Goal: Task Accomplishment & Management: Use online tool/utility

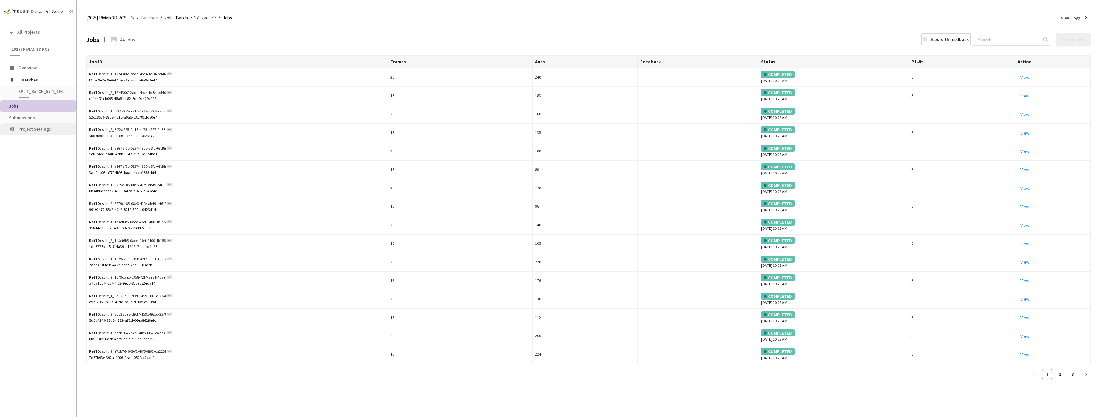
click at [36, 124] on li "Project Settings" at bounding box center [38, 129] width 76 height 12
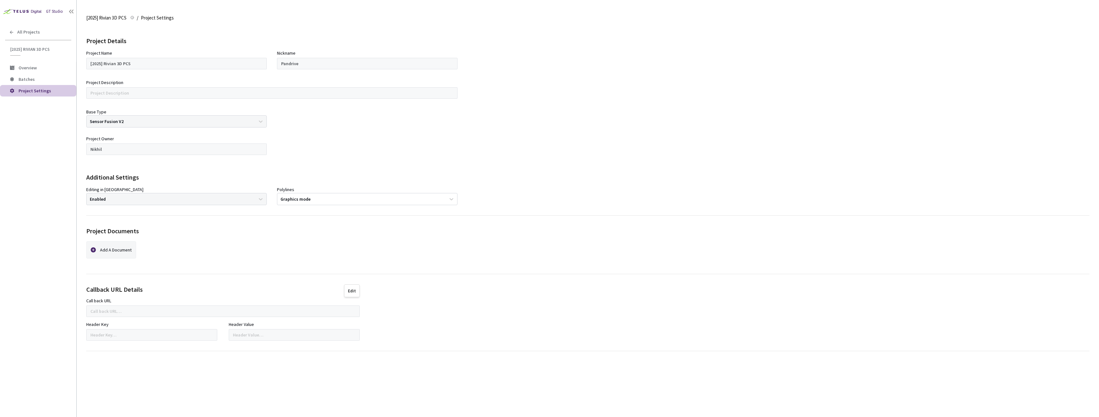
click at [37, 120] on div "GT Studio All Projects [2025] Rivian 3D PCS [2025] Rivian 3D PCS Overview Batch…" at bounding box center [38, 196] width 76 height 392
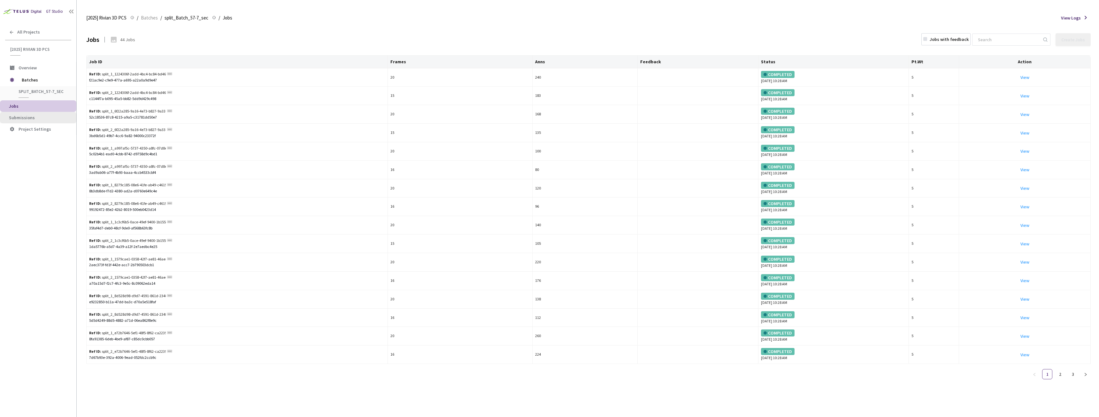
click at [27, 118] on span "Submissions" at bounding box center [22, 118] width 26 height 6
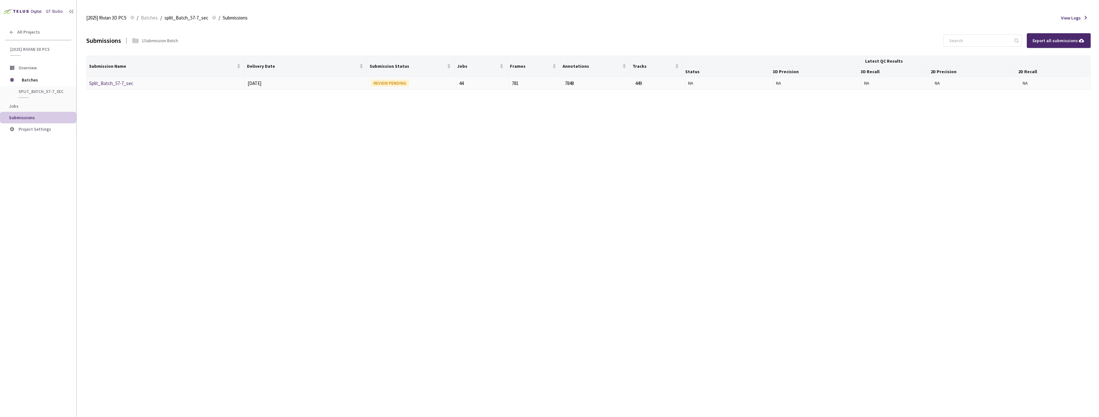
click at [108, 84] on link "Split_Batch_57-7_sec" at bounding box center [111, 83] width 44 height 6
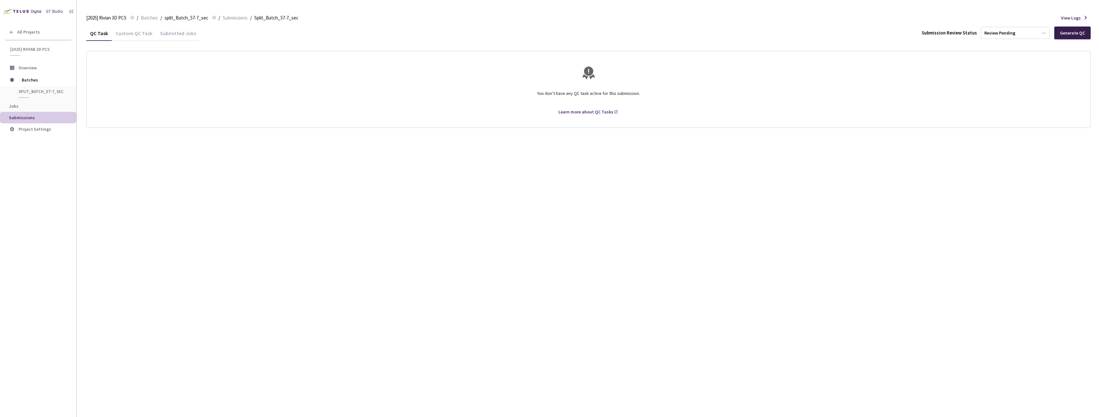
click at [1078, 33] on div "Generate QC" at bounding box center [1072, 32] width 25 height 5
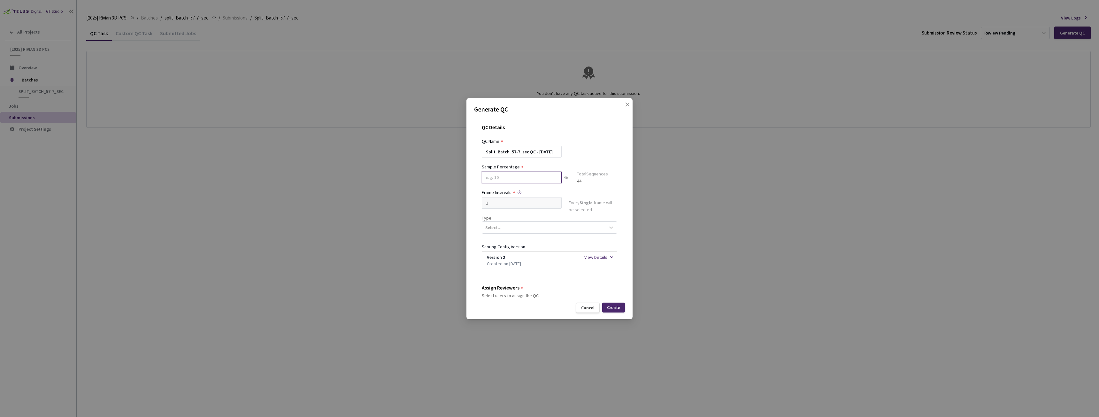
click at [512, 179] on input at bounding box center [522, 178] width 80 height 12
type input "20"
click at [511, 228] on div "Select..." at bounding box center [543, 230] width 123 height 11
click at [512, 291] on div "Segmentation 3D" at bounding box center [547, 290] width 130 height 11
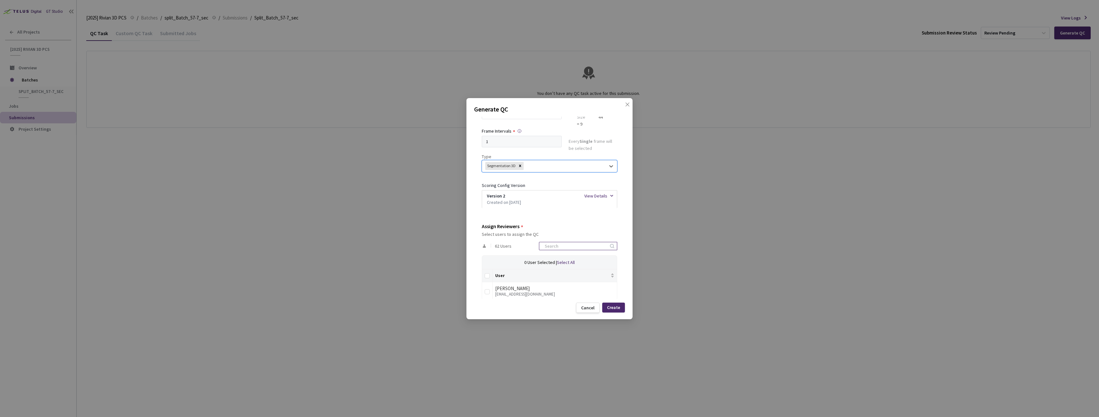
click at [548, 248] on input at bounding box center [575, 246] width 68 height 8
type input "rivian"
click at [484, 276] on th at bounding box center [487, 275] width 11 height 13
drag, startPoint x: 485, startPoint y: 276, endPoint x: 489, endPoint y: 276, distance: 4.5
click at [486, 276] on input "Select all" at bounding box center [487, 275] width 5 height 5
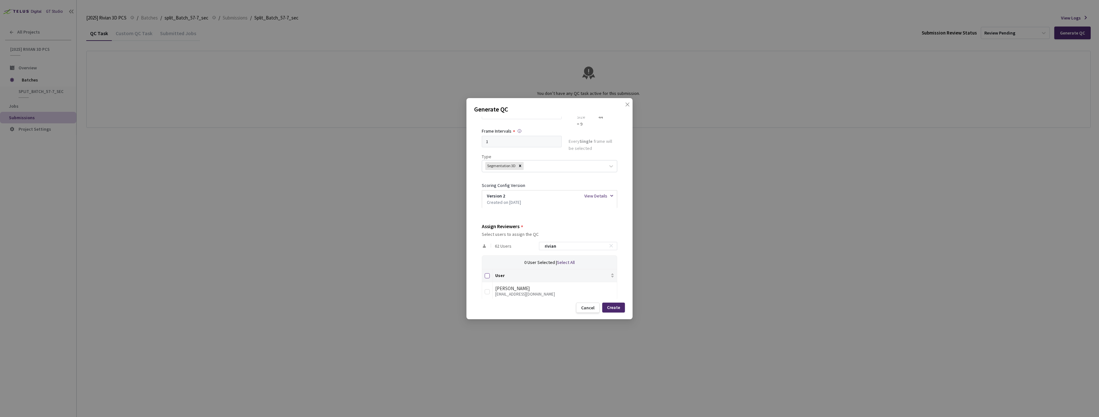
checkbox input "true"
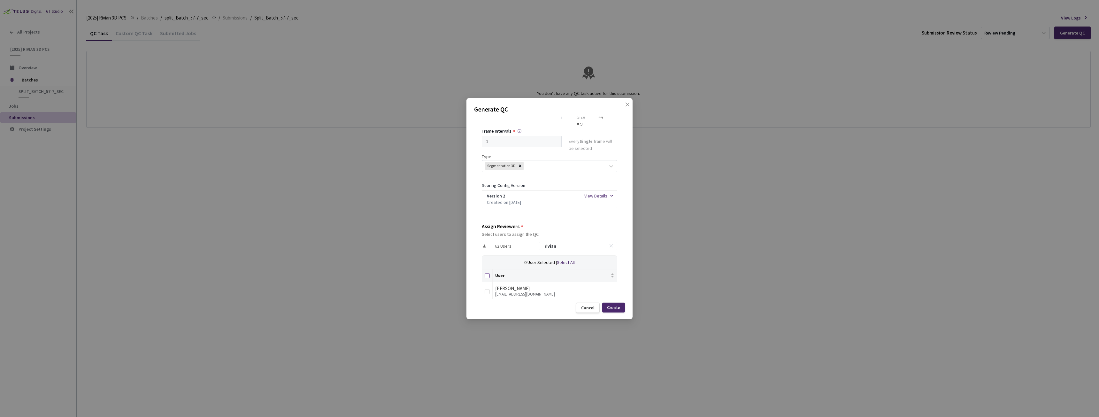
checkbox input "true"
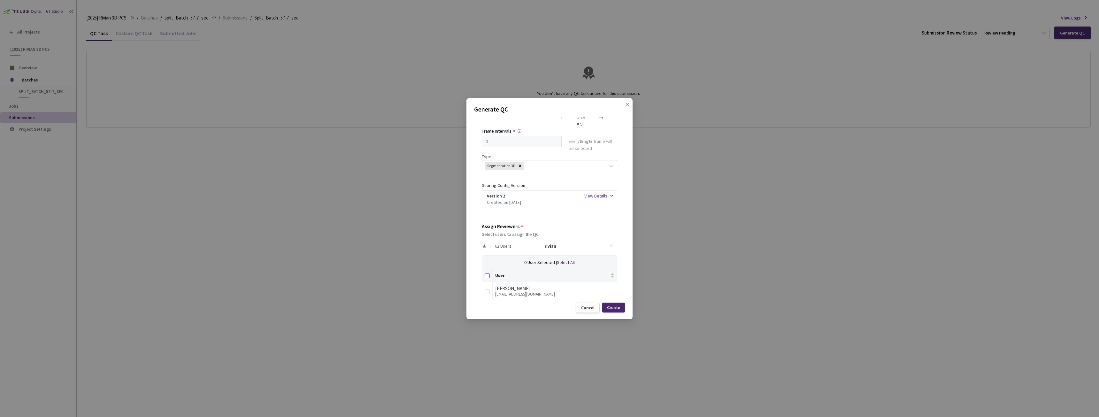
checkbox input "true"
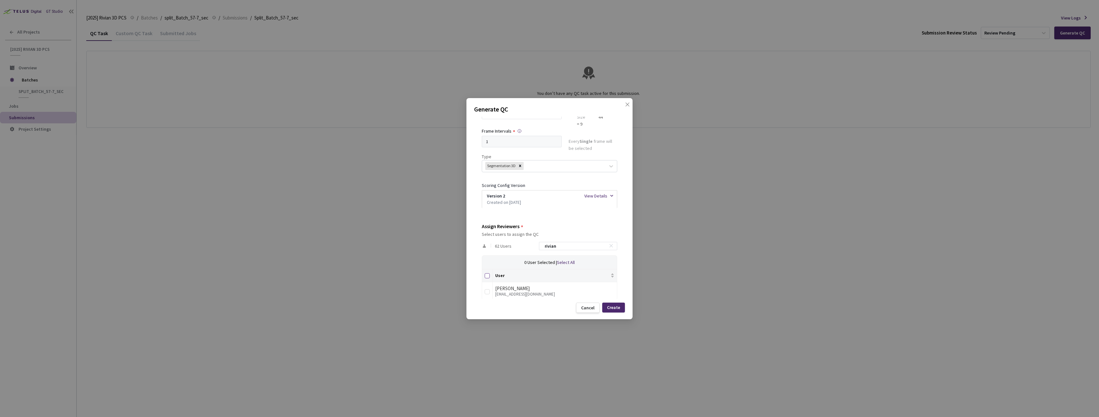
checkbox input "true"
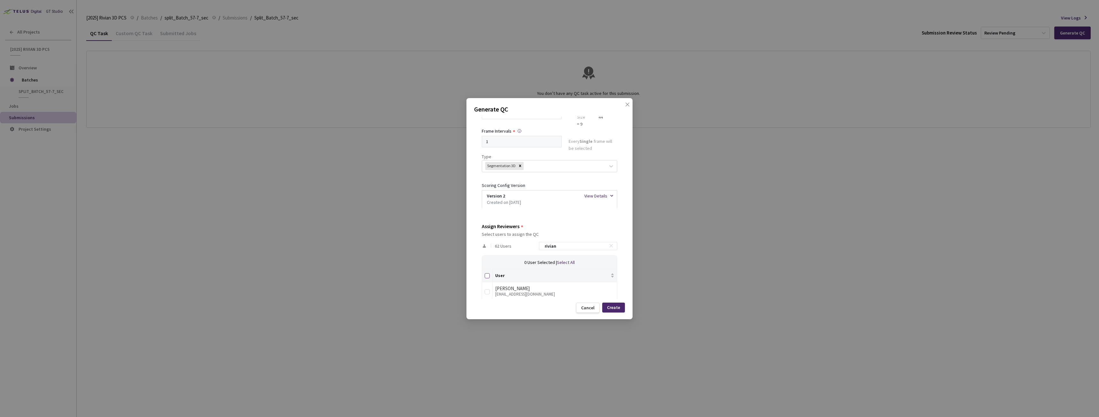
checkbox input "true"
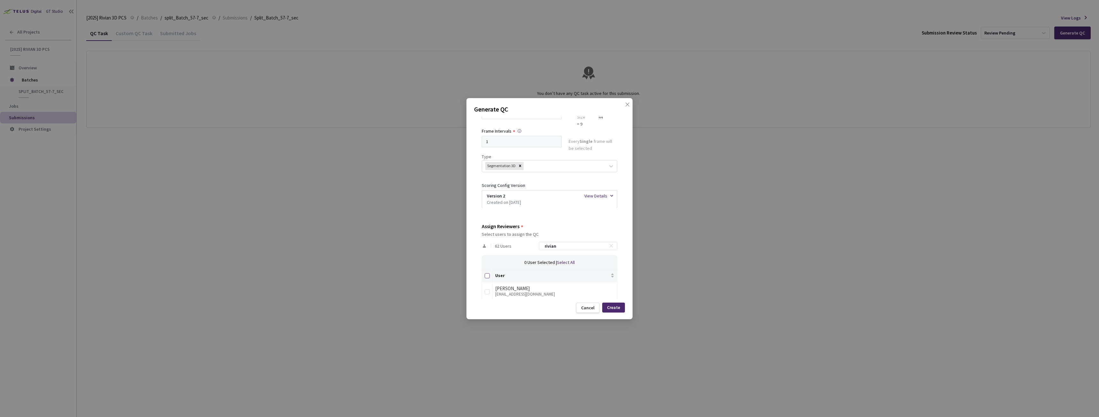
checkbox input "true"
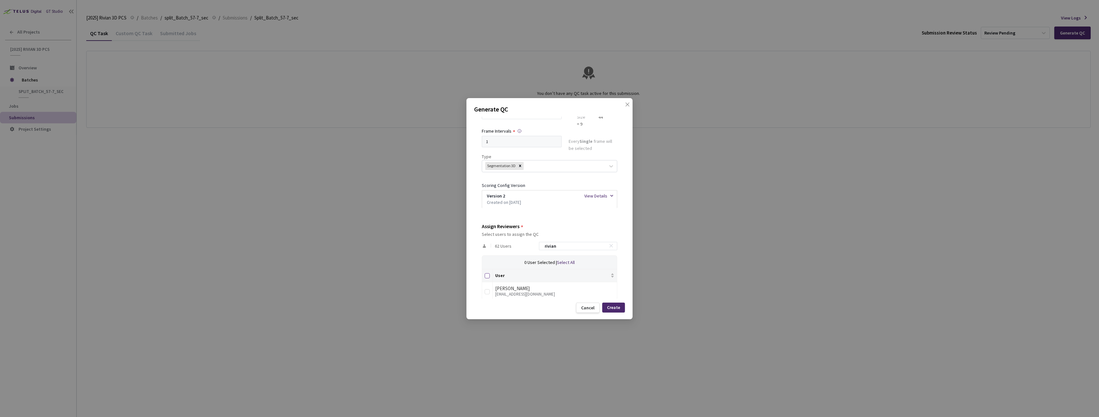
checkbox input "true"
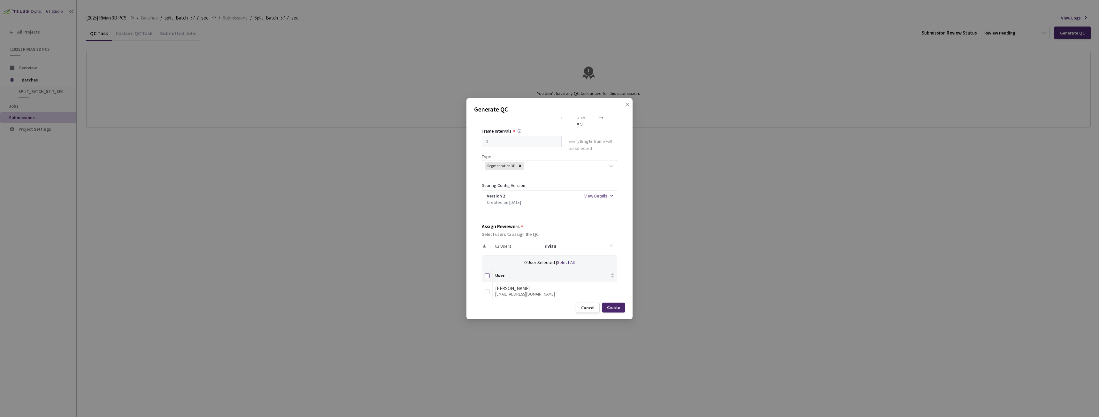
checkbox input "true"
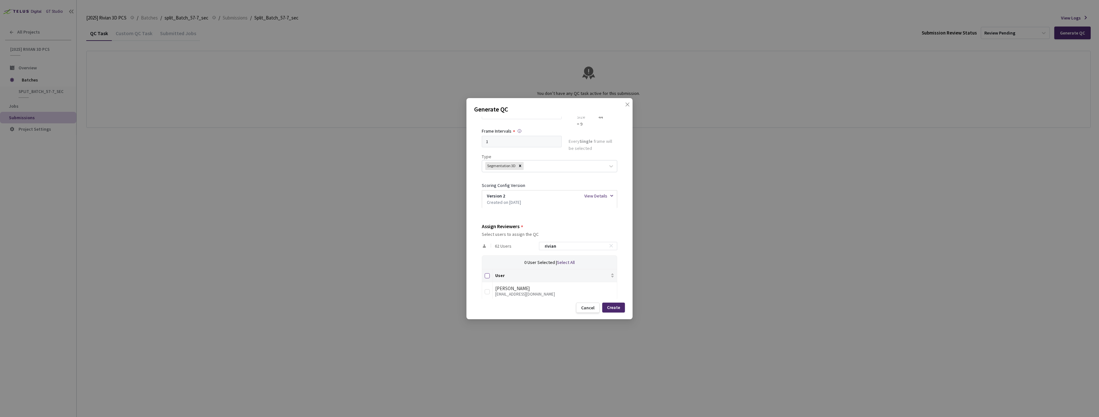
checkbox input "true"
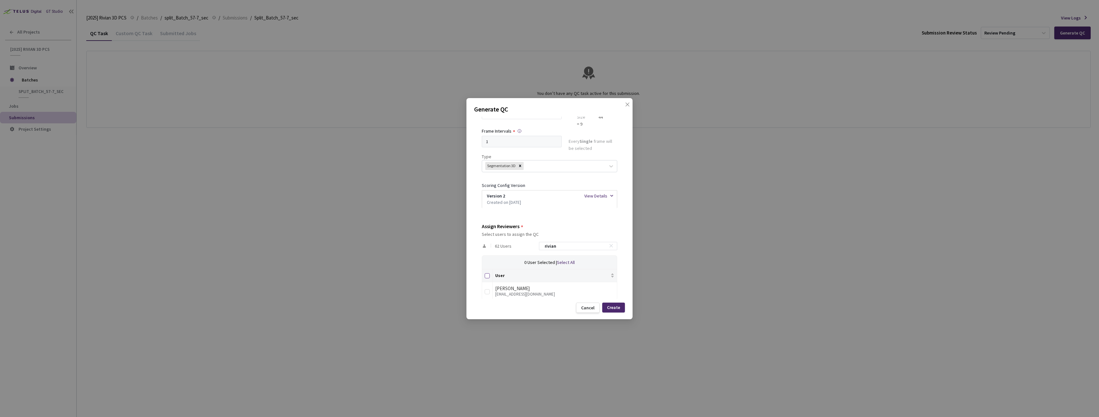
checkbox input "true"
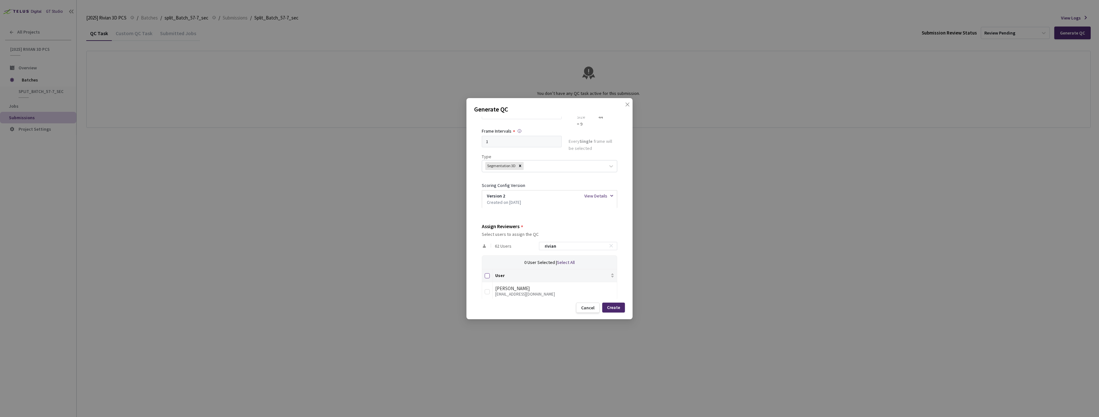
checkbox input "true"
click at [614, 309] on div "Create" at bounding box center [613, 307] width 13 height 5
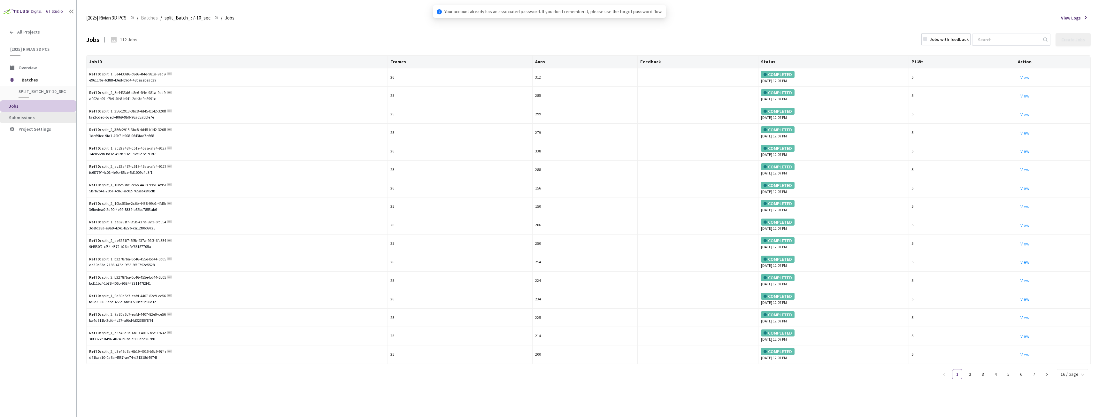
click at [53, 116] on span "Submissions" at bounding box center [40, 117] width 62 height 5
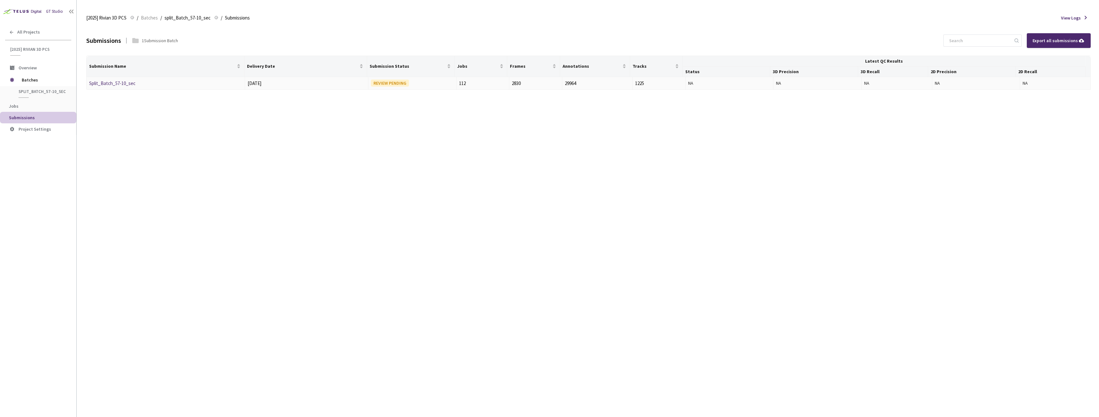
click at [107, 87] on div "Split_Batch_57-10_sec" at bounding box center [123, 84] width 68 height 8
click at [109, 83] on link "Split_Batch_57-10_sec" at bounding box center [112, 83] width 46 height 6
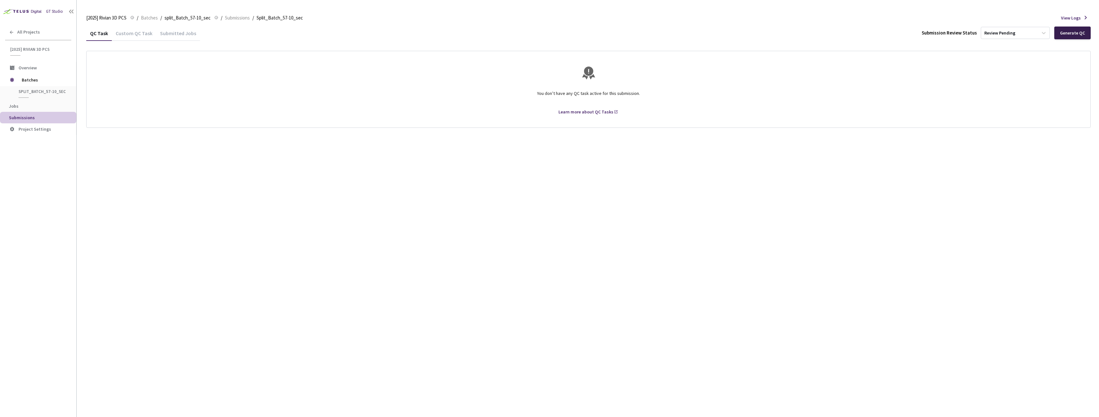
click at [1082, 30] on div "Generate QC" at bounding box center [1072, 33] width 36 height 13
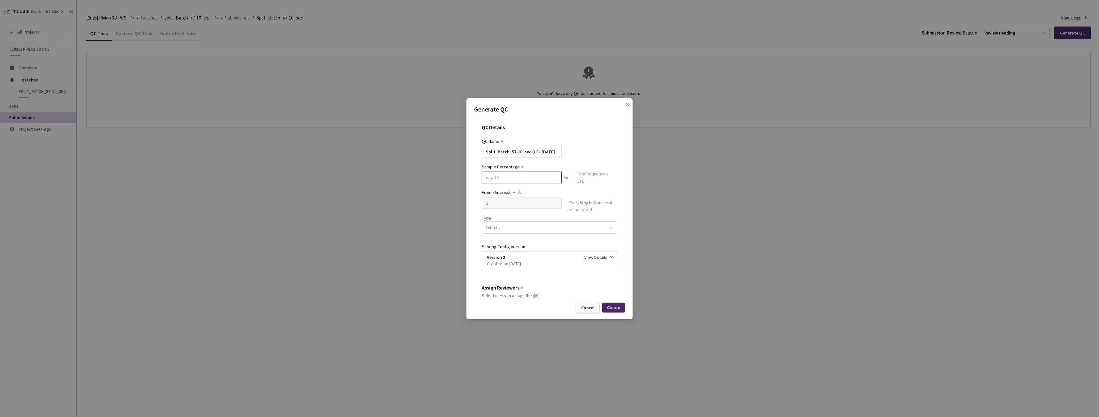
click at [499, 181] on input at bounding box center [522, 178] width 80 height 12
type input "20"
click at [546, 228] on div "Select..." at bounding box center [543, 230] width 123 height 11
click at [518, 288] on div "Segmentation 3D" at bounding box center [547, 290] width 130 height 11
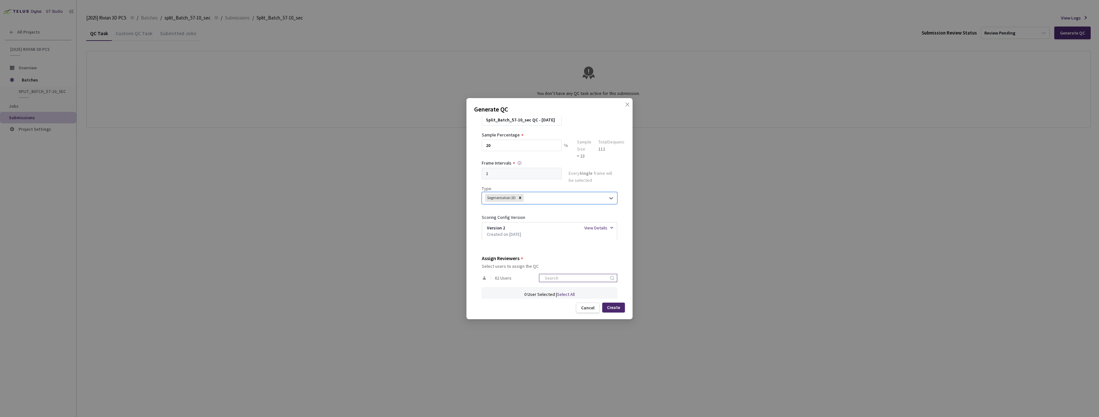
click at [578, 276] on input at bounding box center [575, 278] width 68 height 8
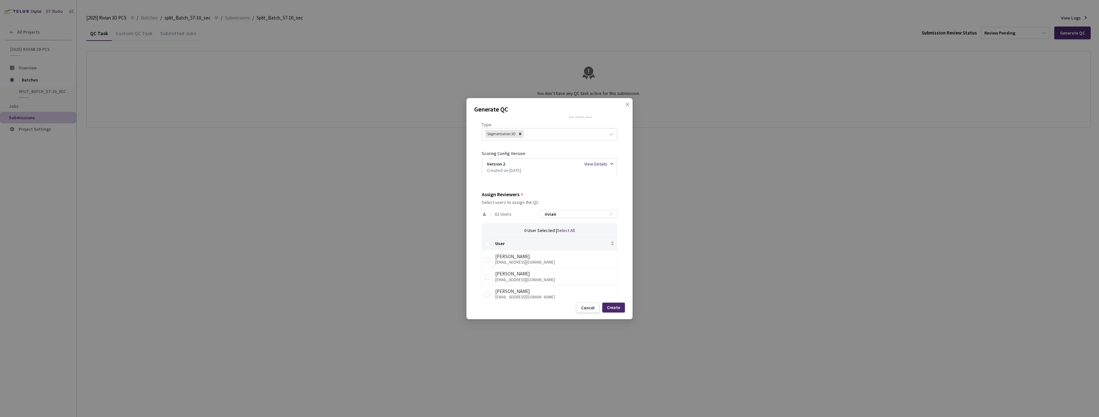
type input "rivian"
click at [490, 243] on th at bounding box center [487, 243] width 11 height 13
click at [488, 244] on input "Select all" at bounding box center [487, 243] width 5 height 5
checkbox input "true"
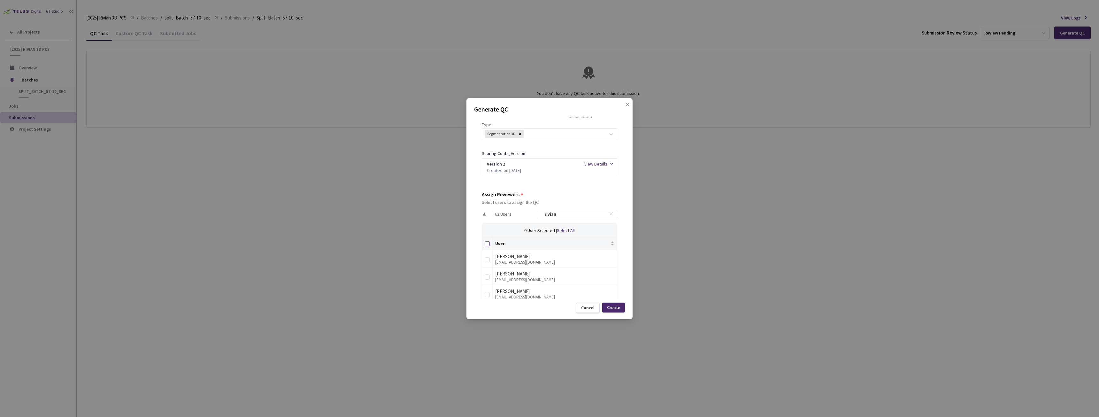
checkbox input "true"
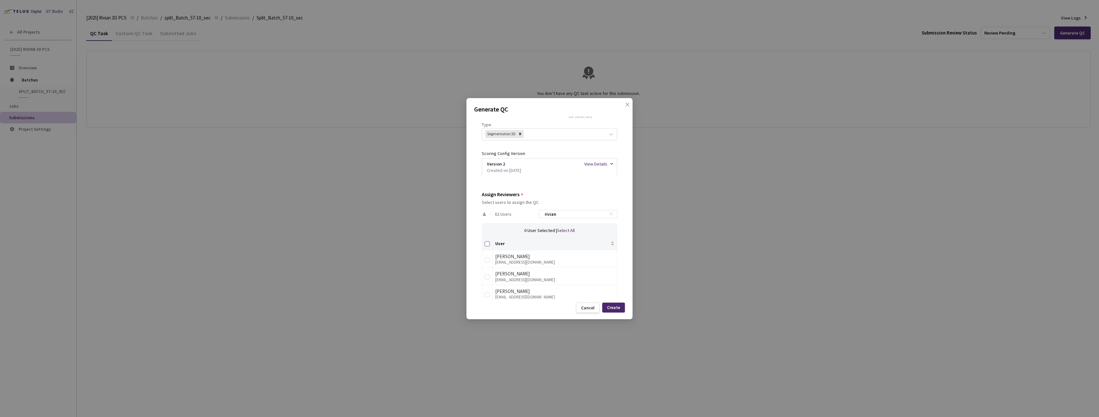
checkbox input "true"
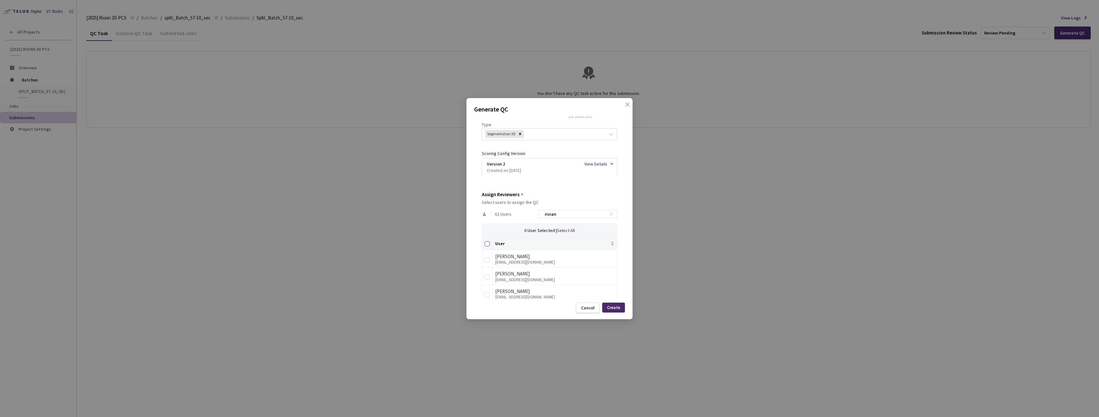
checkbox input "true"
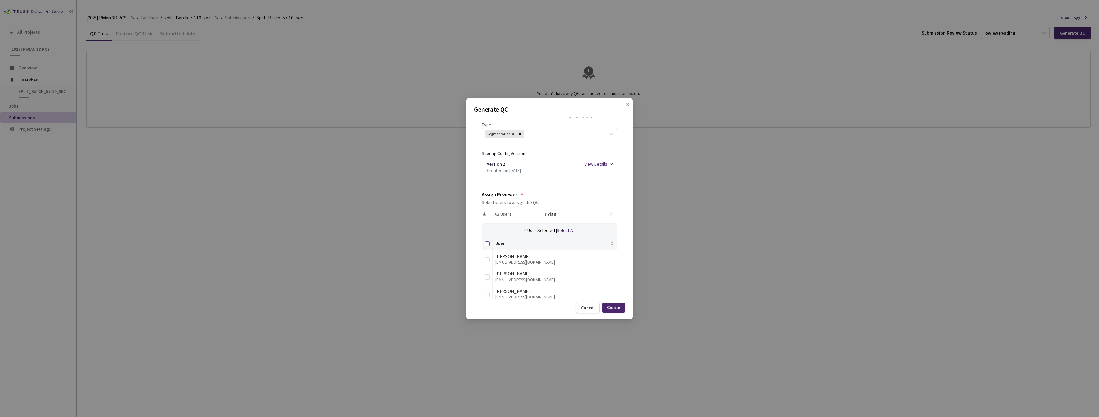
checkbox input "true"
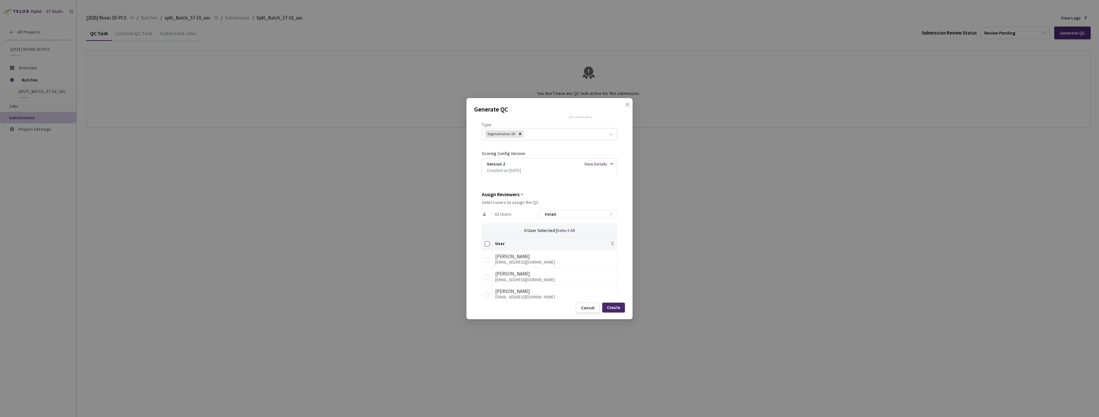
checkbox input "true"
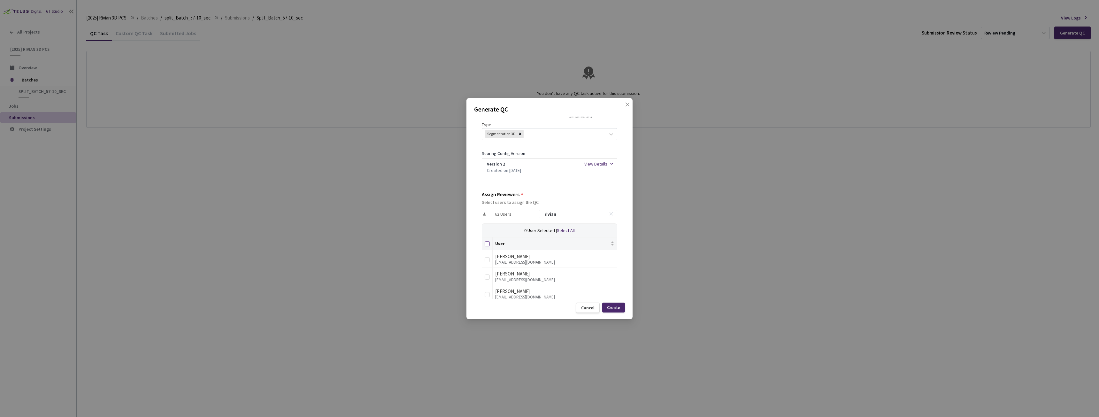
checkbox input "true"
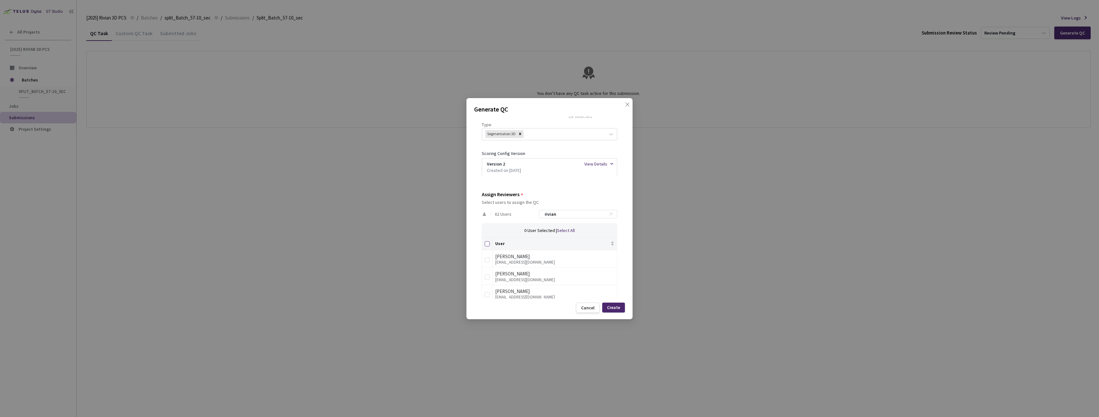
checkbox input "true"
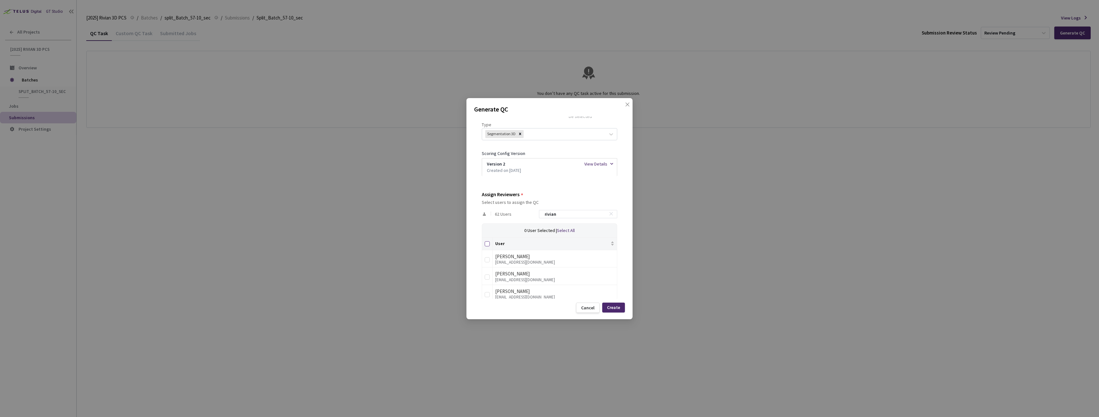
checkbox input "true"
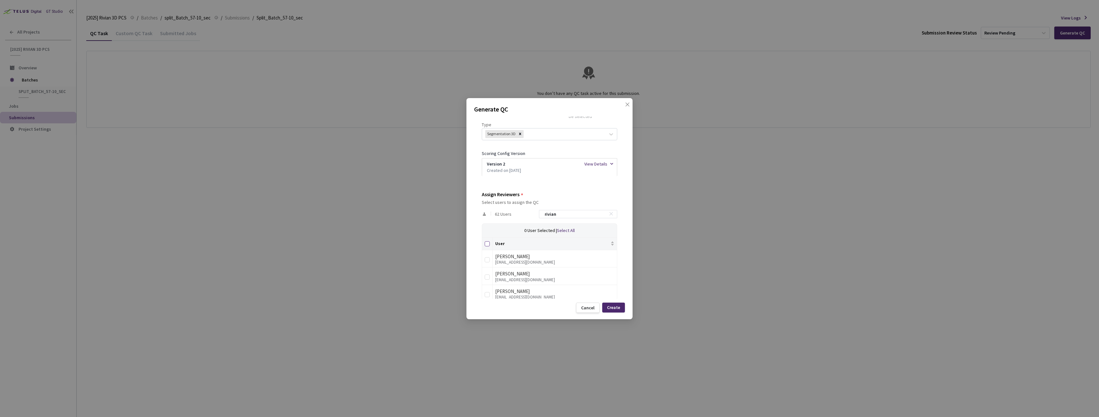
checkbox input "true"
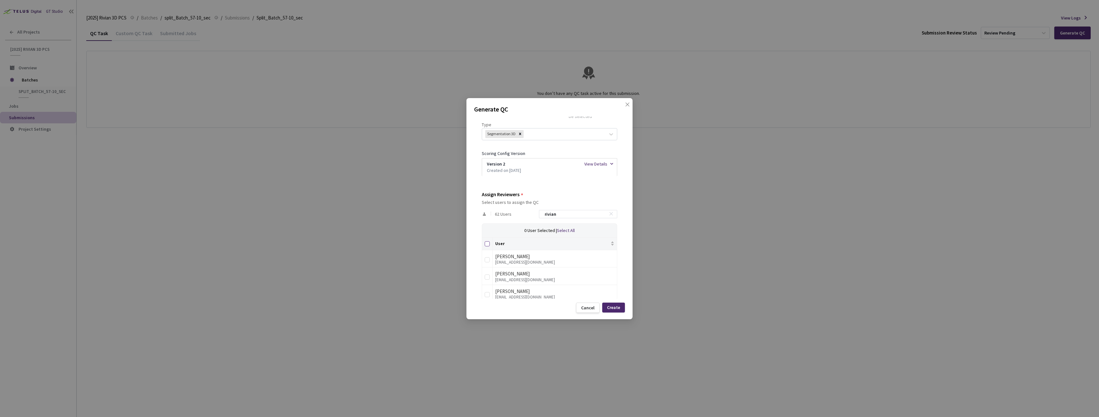
checkbox input "true"
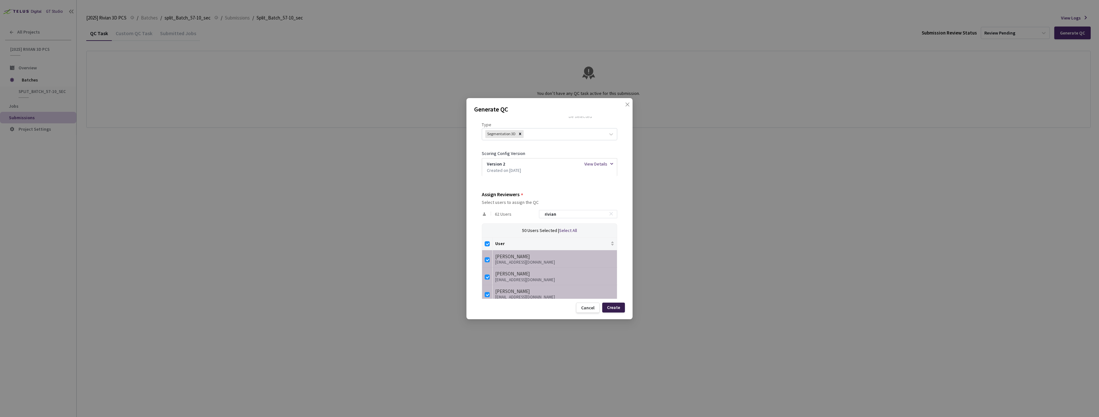
click at [621, 305] on div "Create" at bounding box center [613, 308] width 23 height 10
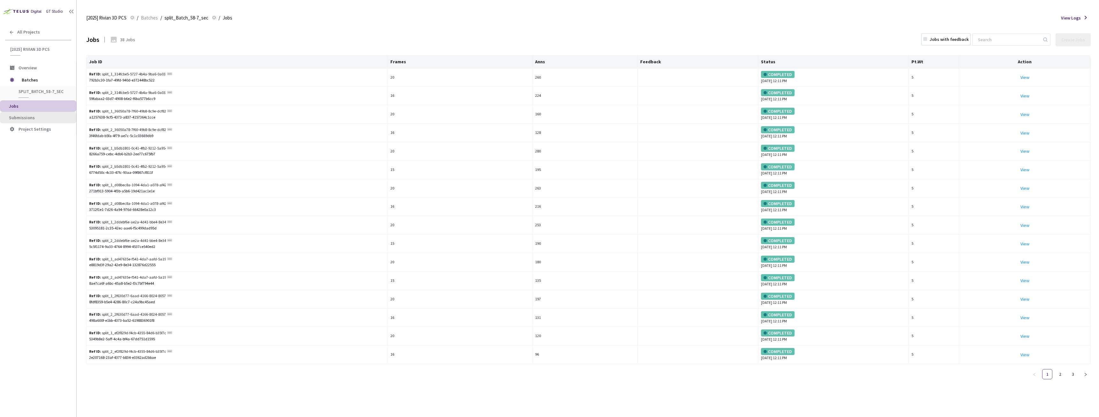
click at [27, 115] on span "Submissions" at bounding box center [22, 118] width 26 height 6
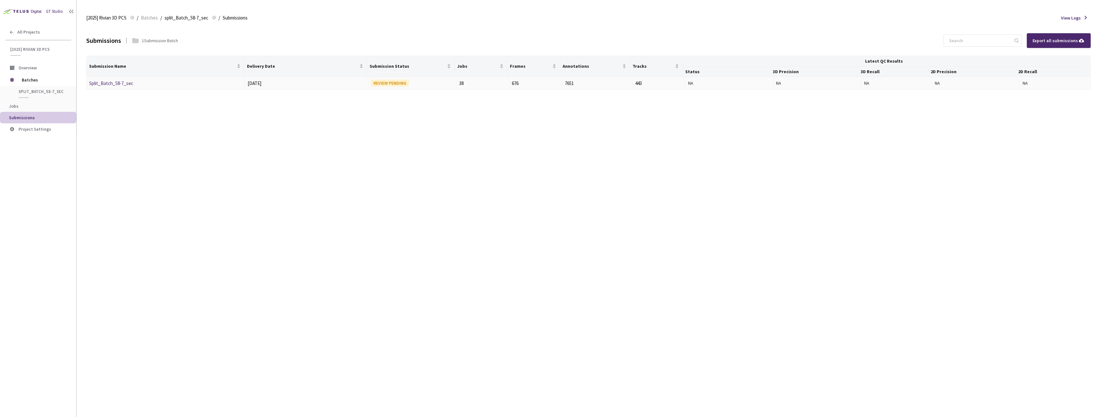
click at [120, 84] on link "Split_Batch_58-7_sec" at bounding box center [111, 83] width 44 height 6
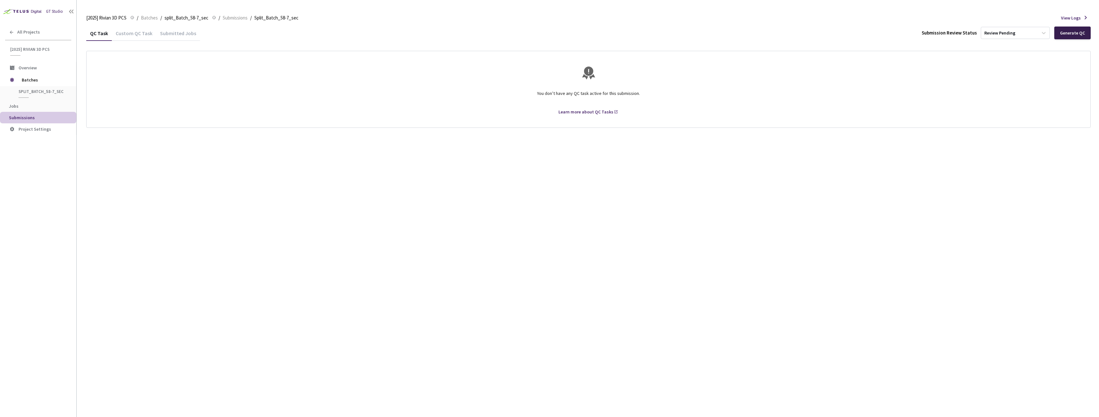
click at [1074, 34] on div "Generate QC" at bounding box center [1072, 32] width 25 height 5
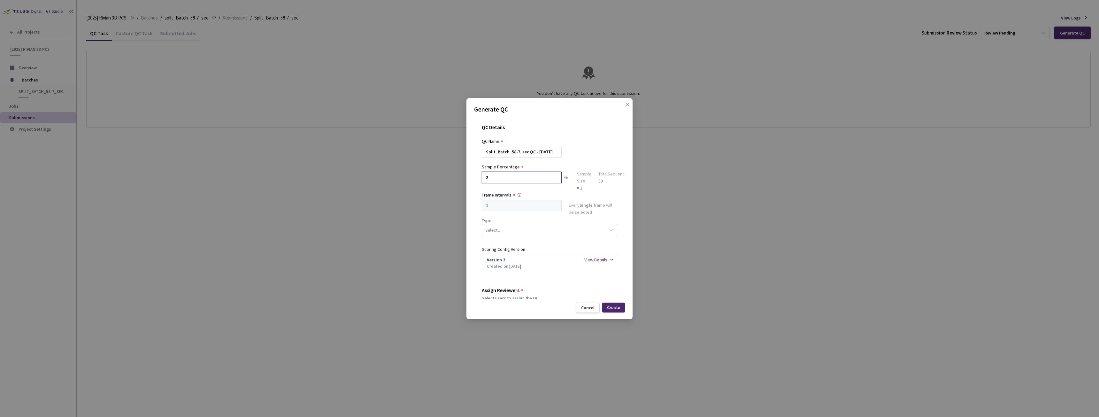
click at [488, 180] on input "2" at bounding box center [522, 178] width 80 height 12
type input "20"
click at [552, 234] on div "Select..." at bounding box center [543, 230] width 123 height 11
click at [504, 294] on div "Segmentation 3D" at bounding box center [547, 290] width 130 height 11
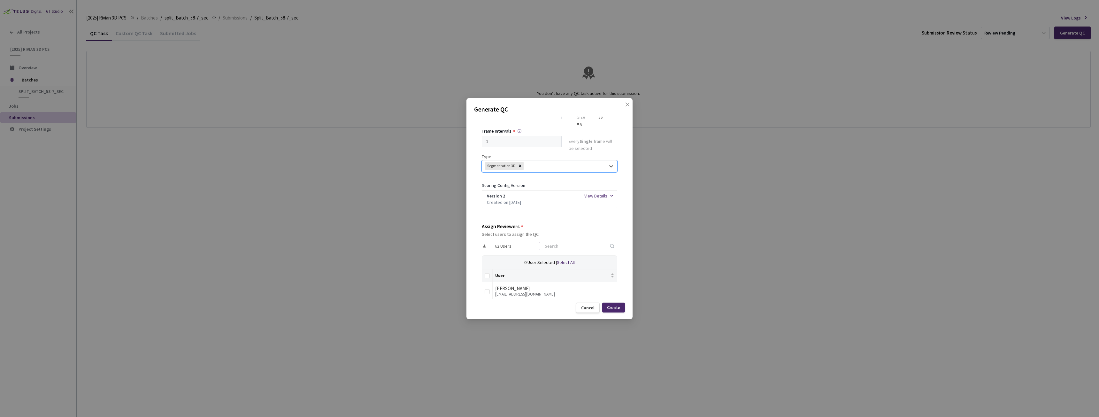
click at [565, 248] on input at bounding box center [575, 246] width 68 height 8
type input "rivian"
click at [487, 273] on label at bounding box center [487, 275] width 5 height 7
click at [487, 273] on input "Select all" at bounding box center [487, 275] width 5 height 5
checkbox input "true"
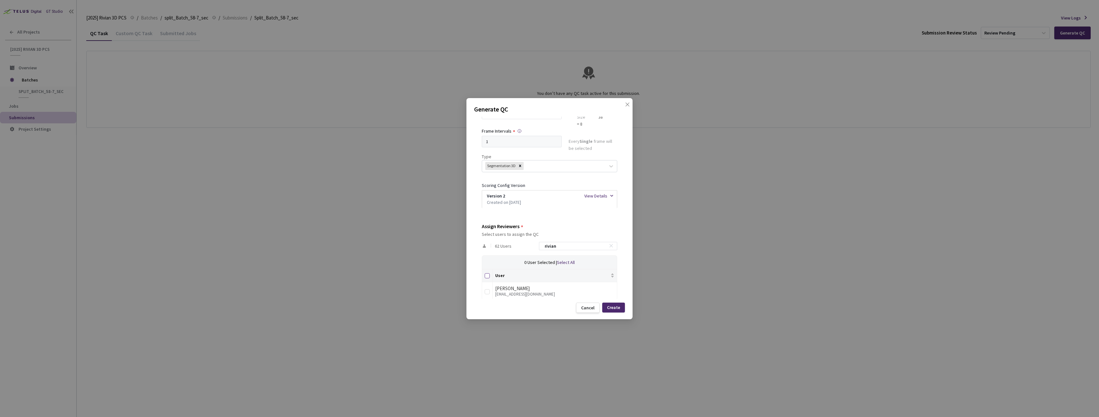
checkbox input "true"
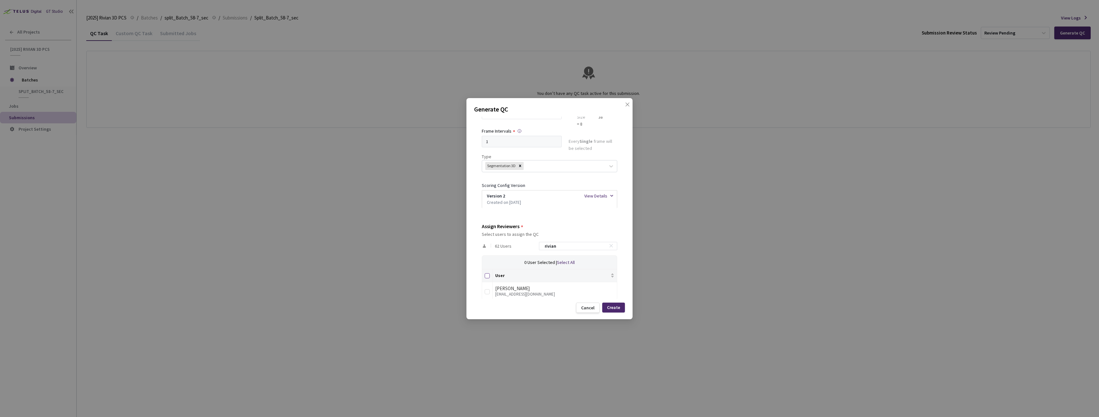
checkbox input "true"
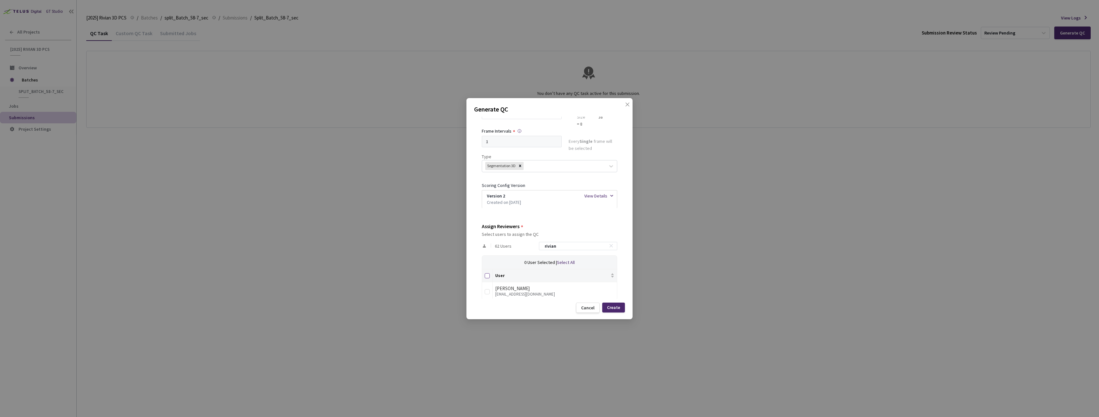
checkbox input "true"
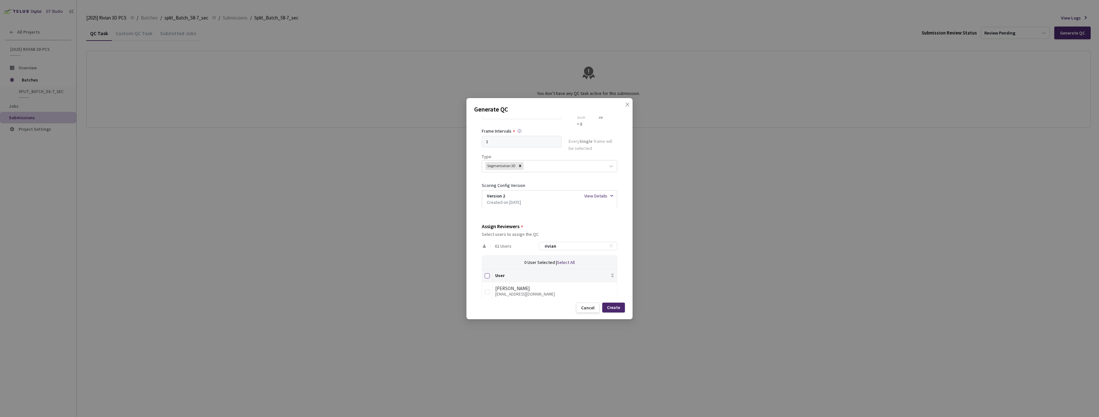
checkbox input "true"
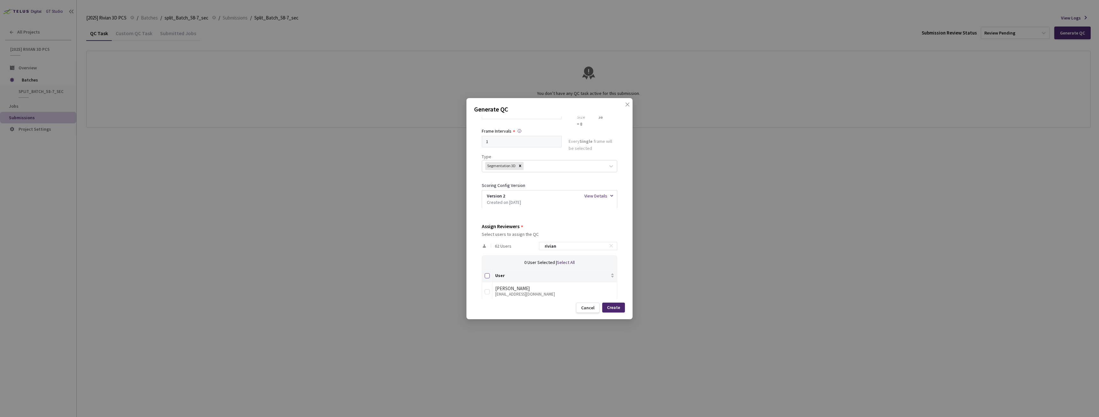
checkbox input "true"
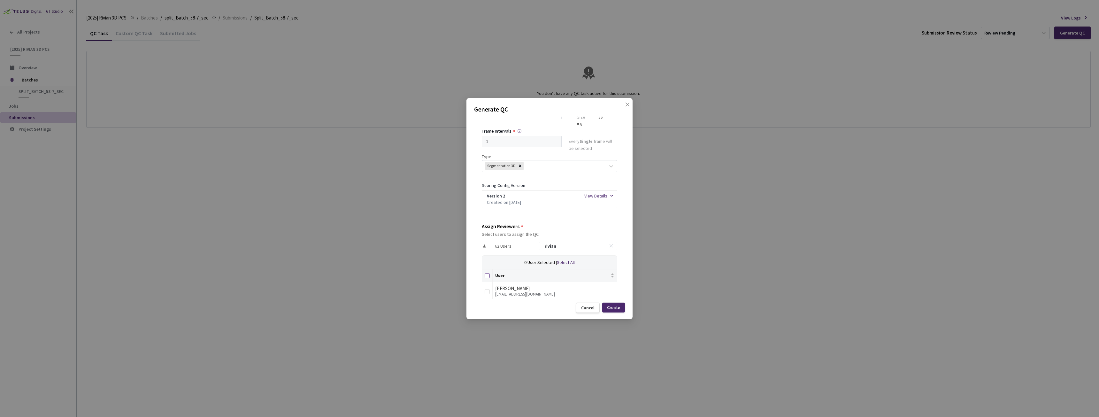
checkbox input "true"
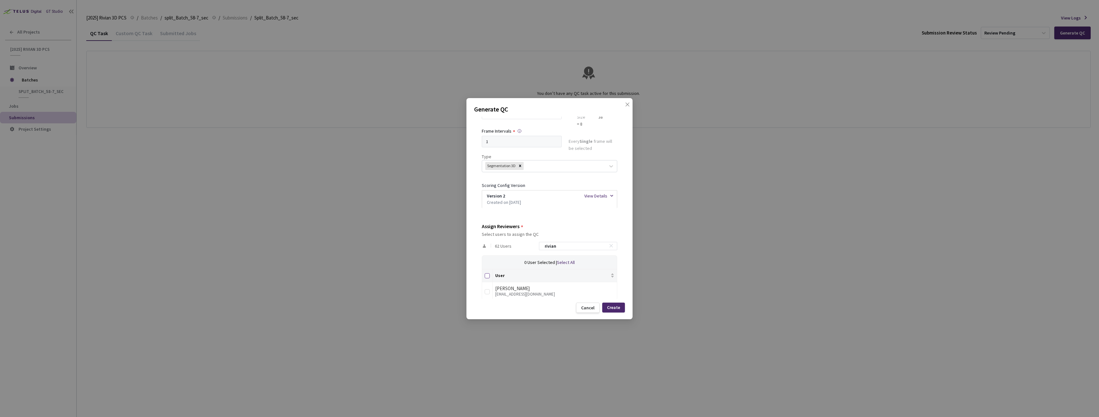
checkbox input "true"
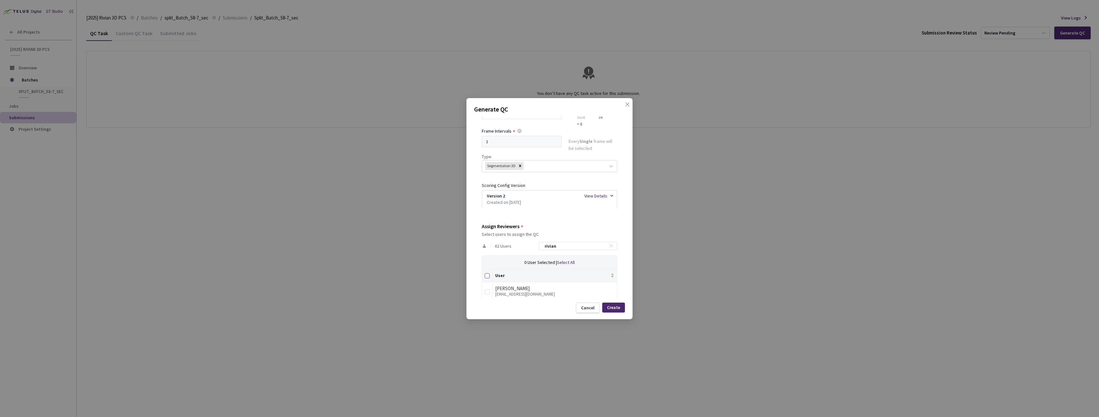
checkbox input "true"
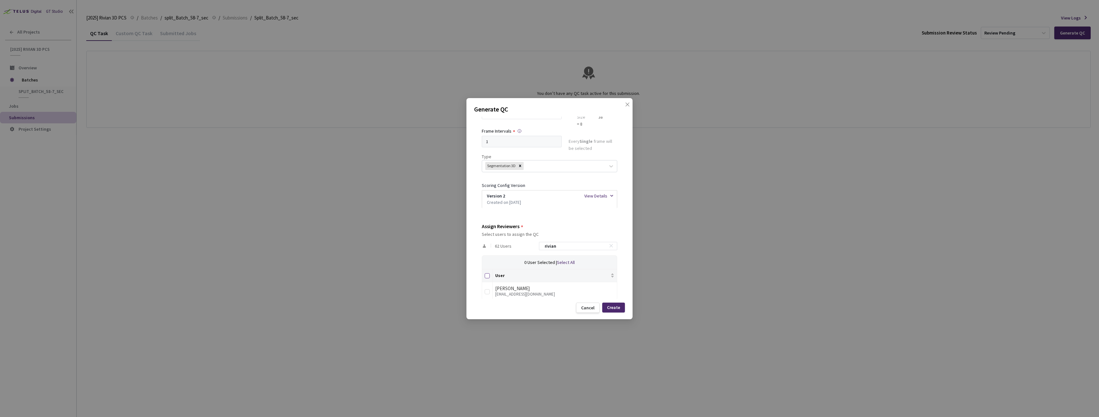
checkbox input "true"
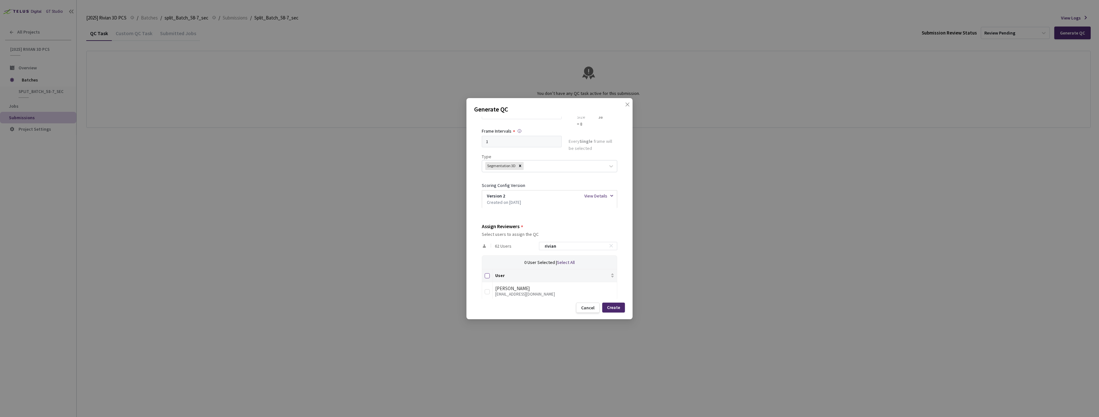
checkbox input "true"
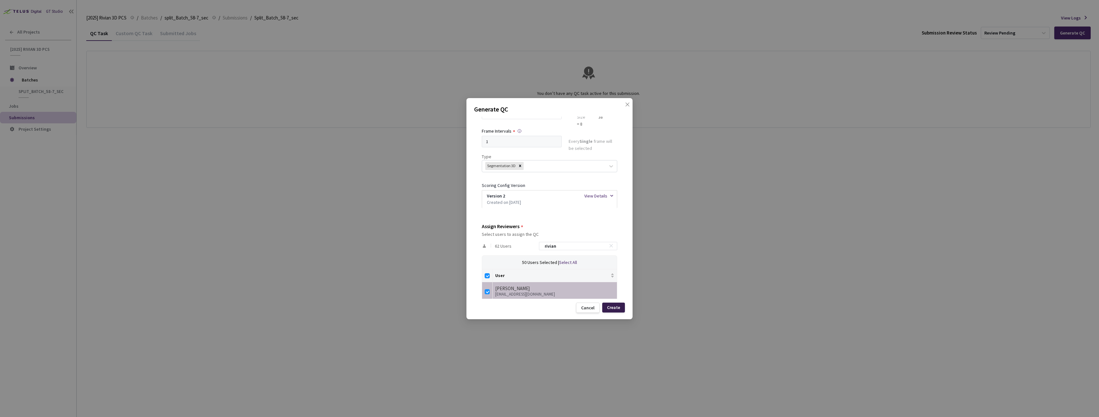
click at [622, 309] on div "Create" at bounding box center [613, 308] width 23 height 10
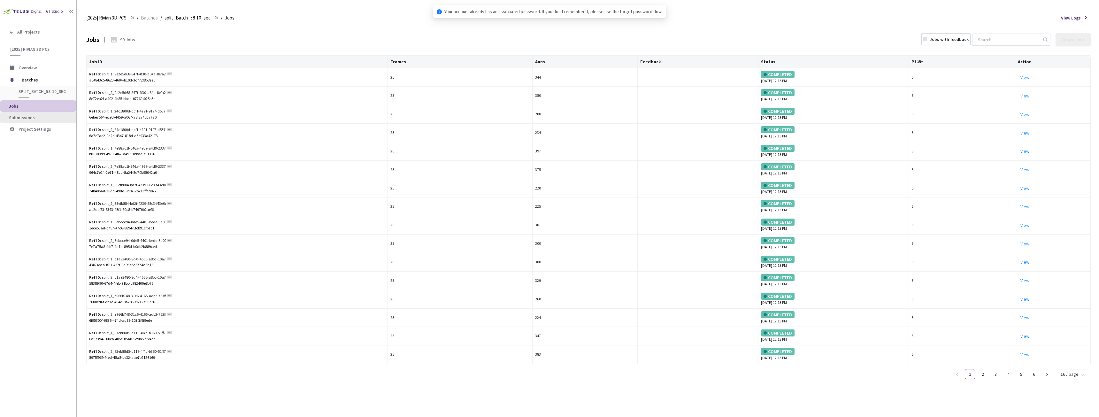
click at [37, 119] on span "Submissions" at bounding box center [40, 117] width 62 height 5
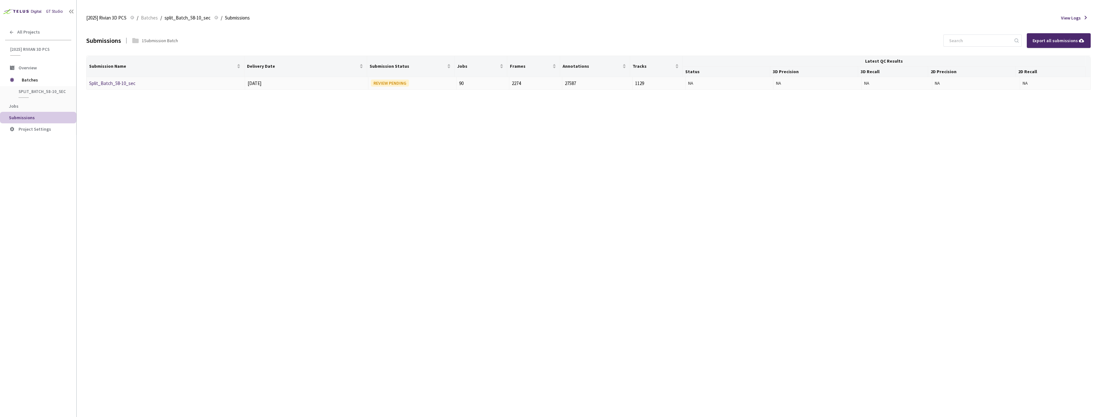
click at [108, 83] on link "Split_Batch_58-10_sec" at bounding box center [112, 83] width 46 height 6
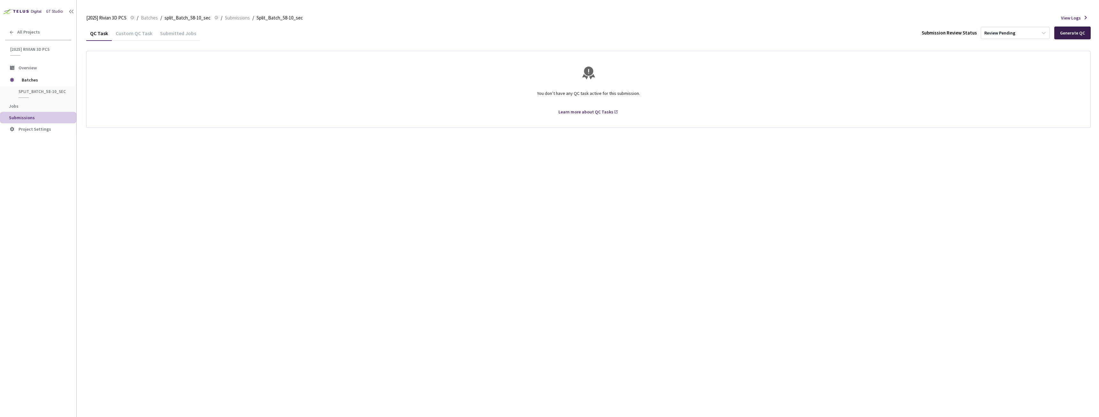
click at [1085, 31] on div "Generate QC" at bounding box center [1072, 32] width 25 height 5
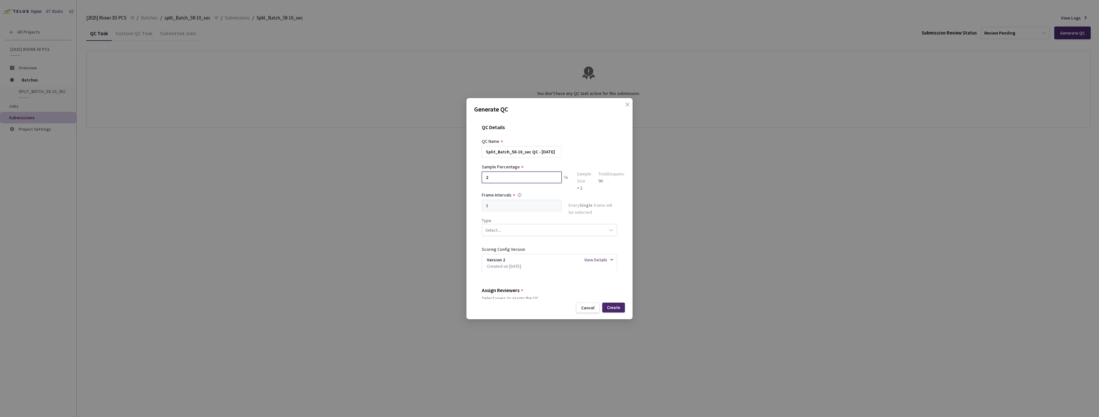
click at [505, 180] on input "2" at bounding box center [522, 178] width 80 height 12
type input "20"
click at [567, 230] on div "Select..." at bounding box center [543, 230] width 123 height 11
click at [506, 290] on div "Segmentation 3D" at bounding box center [547, 290] width 130 height 11
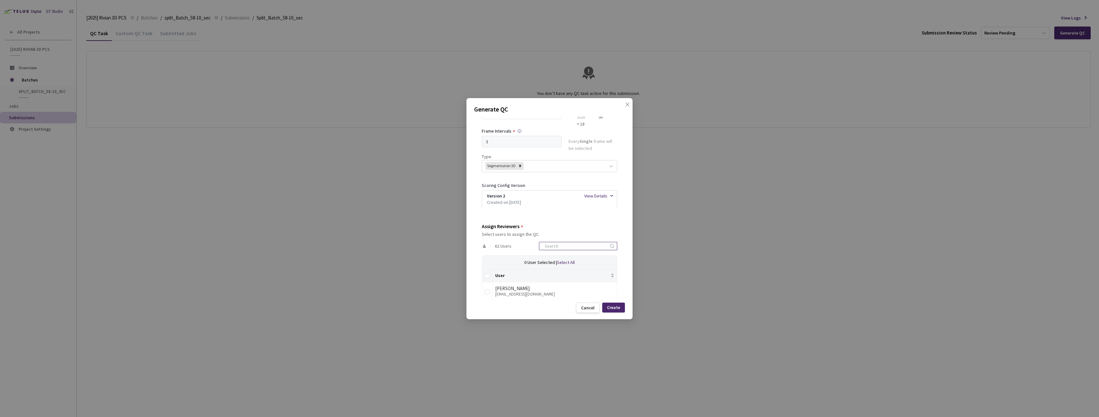
click at [585, 244] on input at bounding box center [575, 246] width 68 height 8
type input "rivian"
click at [481, 275] on div "QC Details QC Name Split_Batch_58-10_sec QC - [DATE] Sample Percentage 20 % Sam…" at bounding box center [549, 208] width 151 height 182
click at [489, 276] on input "Select all" at bounding box center [487, 275] width 5 height 5
checkbox input "true"
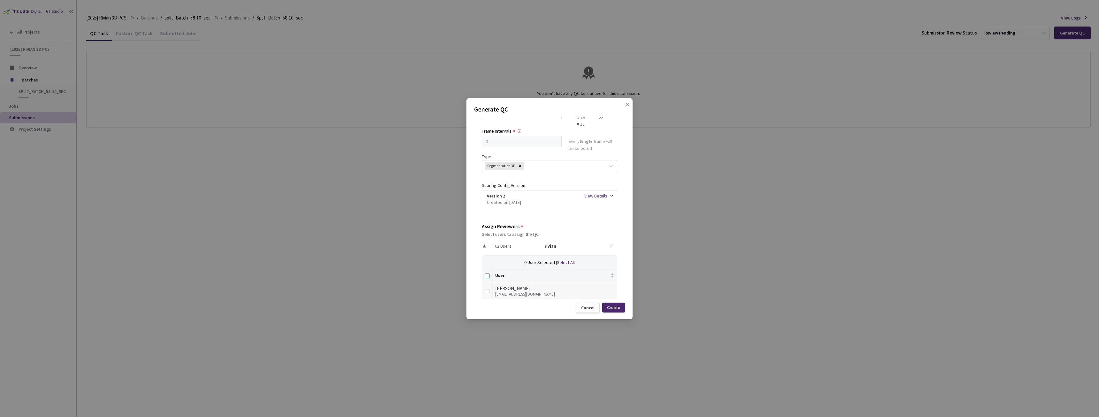
checkbox input "true"
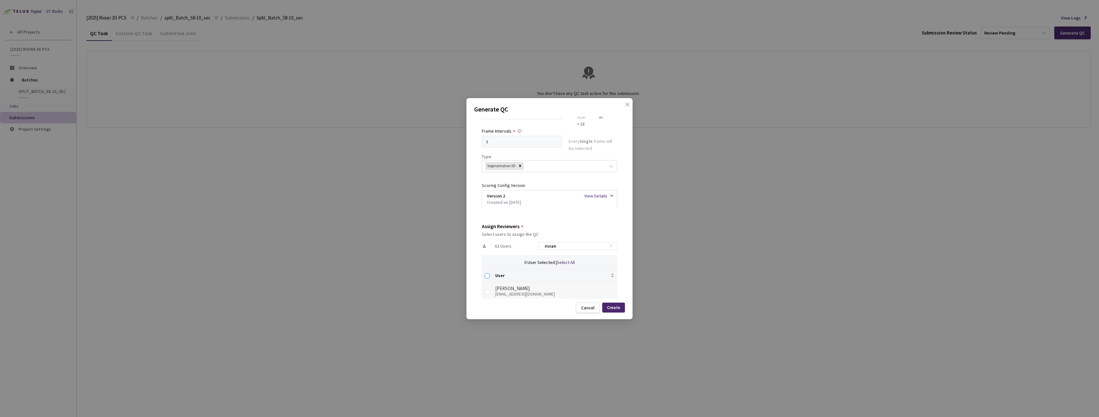
checkbox input "true"
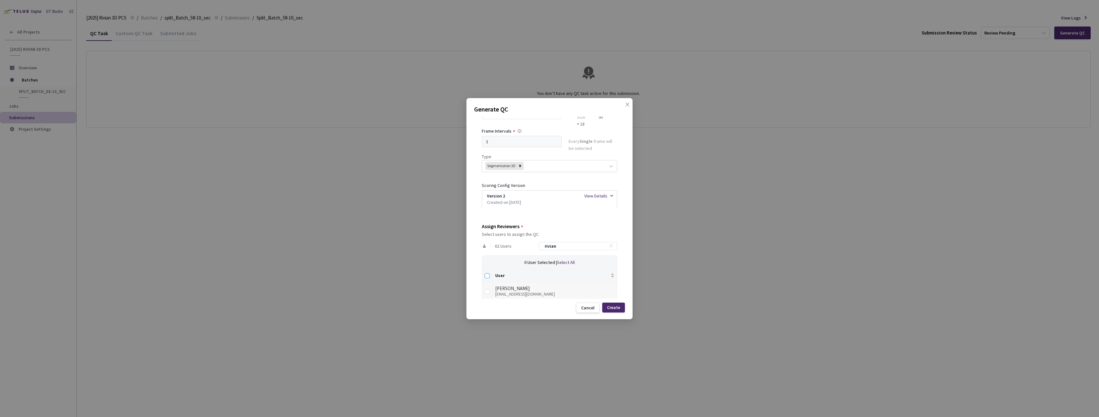
checkbox input "true"
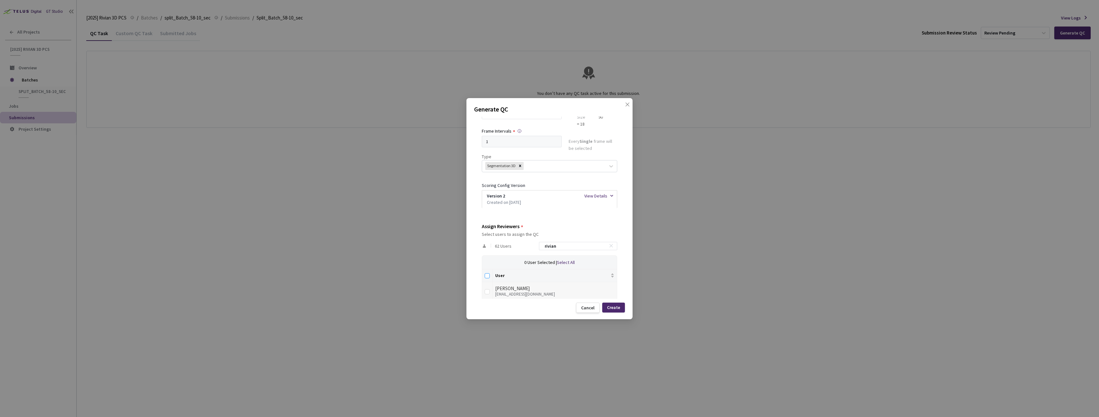
checkbox input "true"
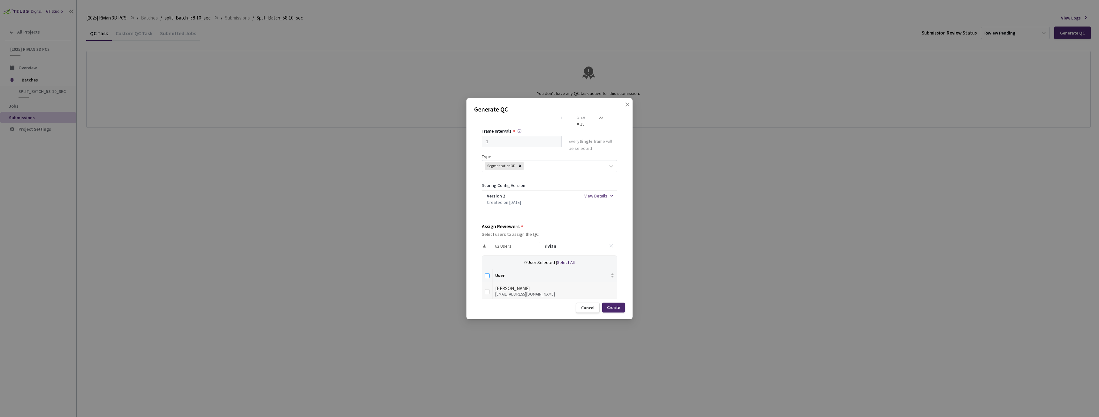
checkbox input "true"
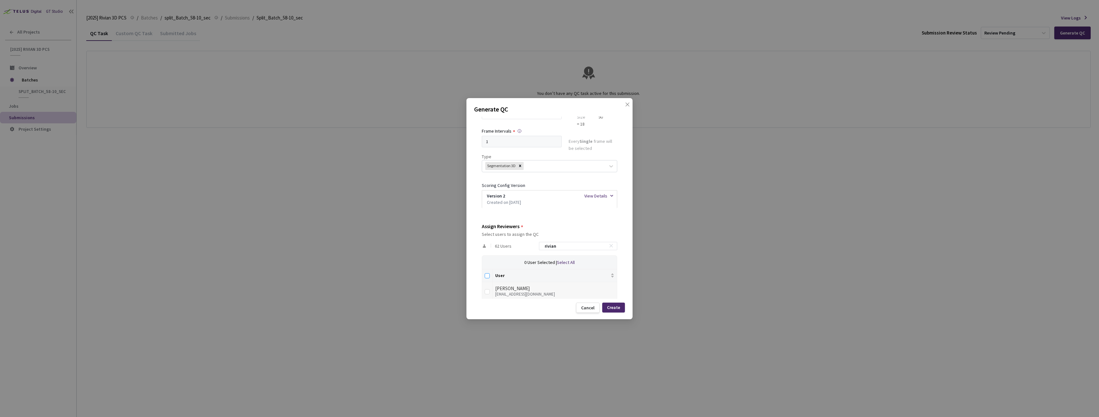
checkbox input "true"
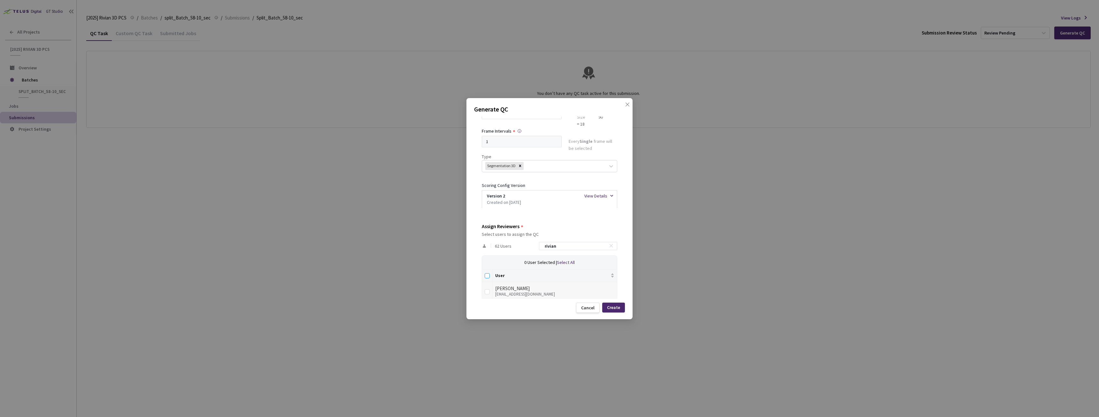
checkbox input "true"
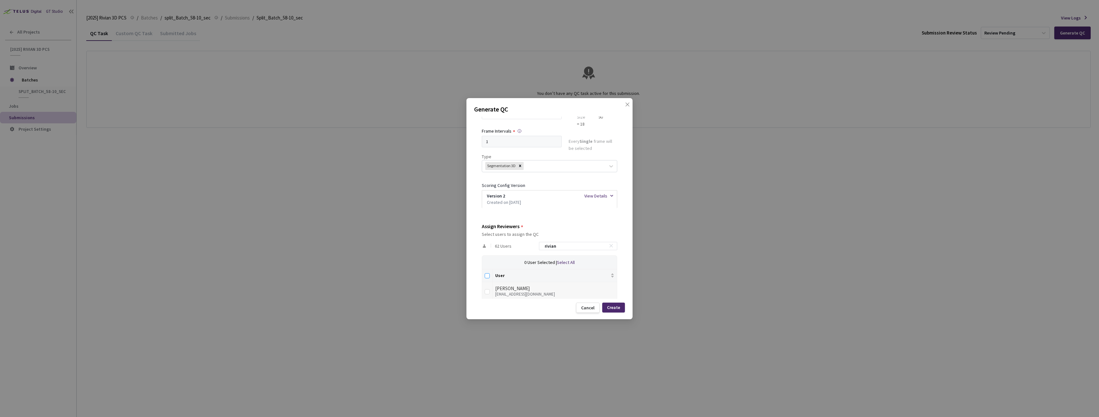
checkbox input "true"
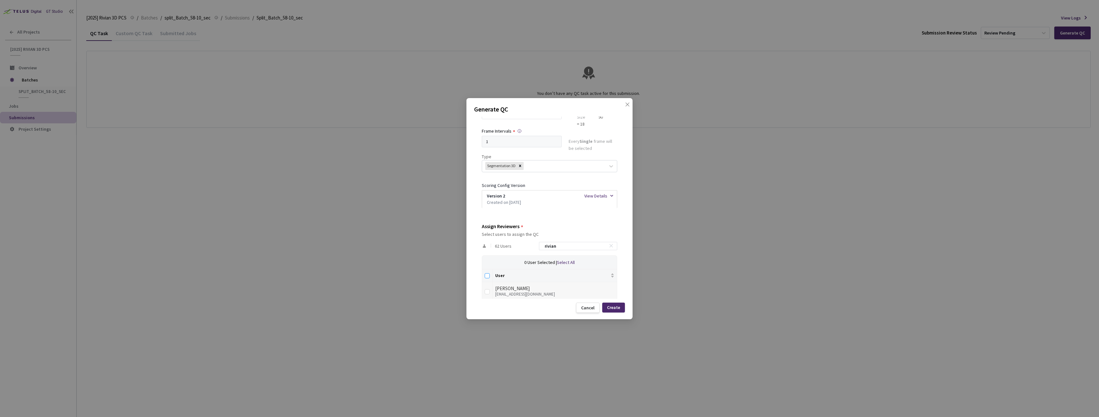
checkbox input "true"
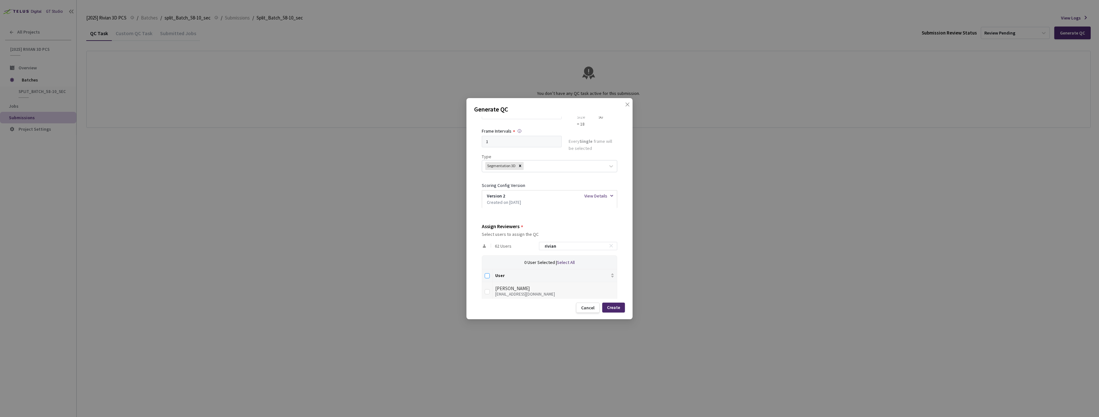
checkbox input "true"
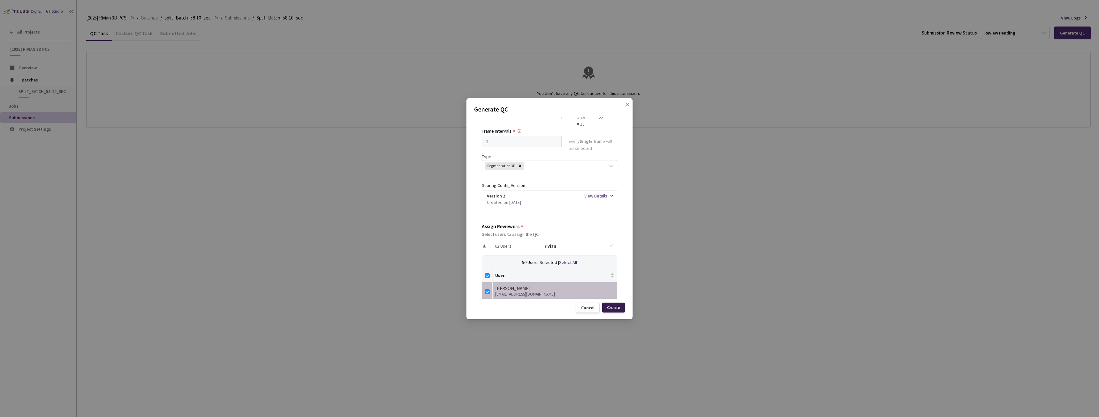
click at [614, 308] on div "Create" at bounding box center [613, 307] width 13 height 5
